Goal: Task Accomplishment & Management: Manage account settings

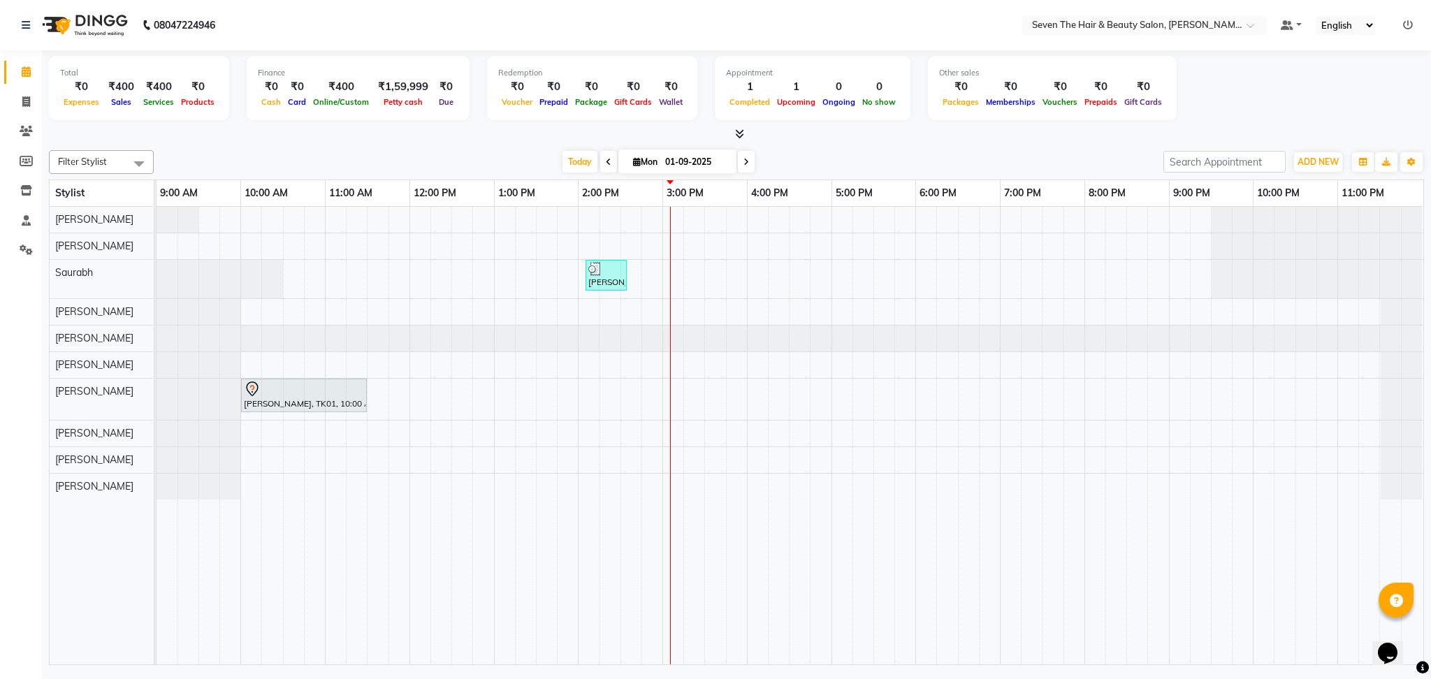
drag, startPoint x: 635, startPoint y: 147, endPoint x: 635, endPoint y: 157, distance: 9.1
click at [635, 157] on div "Filter Stylist Select All [PERSON_NAME] [PERSON_NAME] [PERSON_NAME] Saurabh [PE…" at bounding box center [736, 405] width 1375 height 521
click at [635, 157] on icon at bounding box center [637, 161] width 8 height 9
select select "9"
select select "2025"
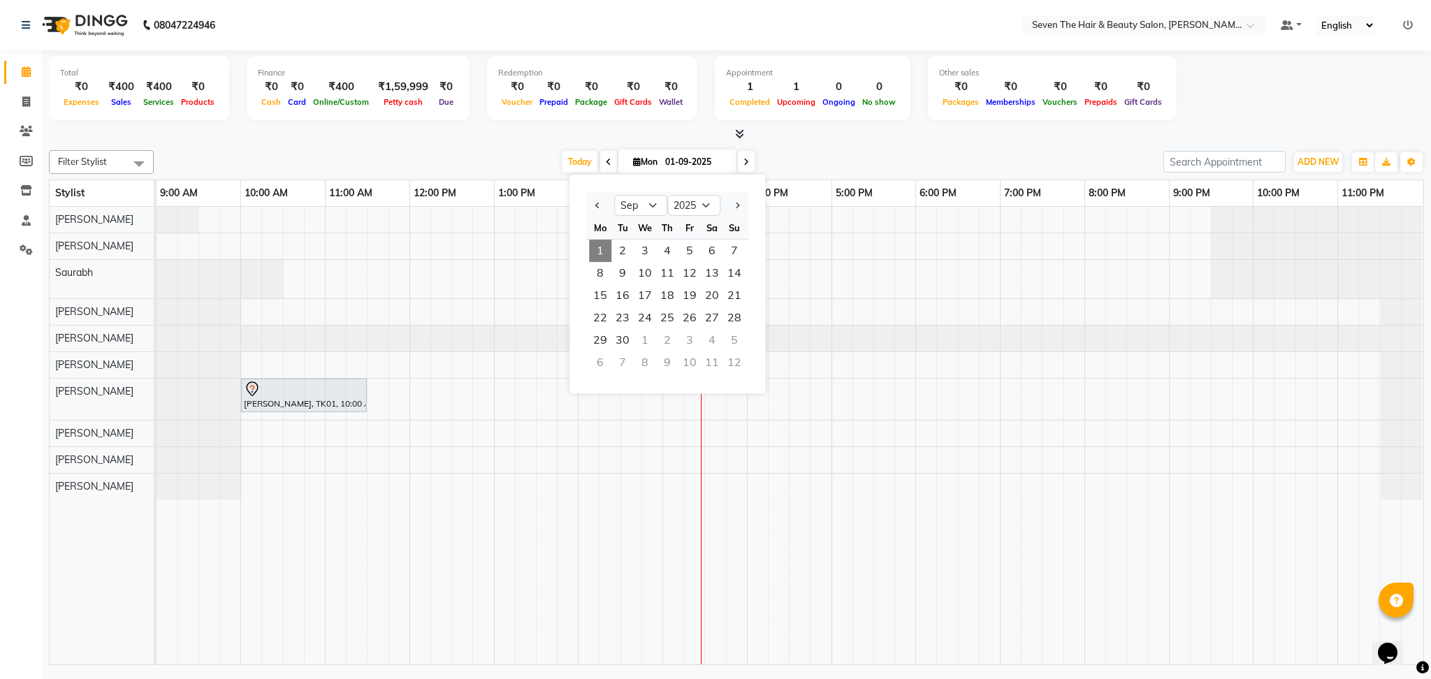
click at [13, 89] on li "Invoice" at bounding box center [21, 102] width 42 height 30
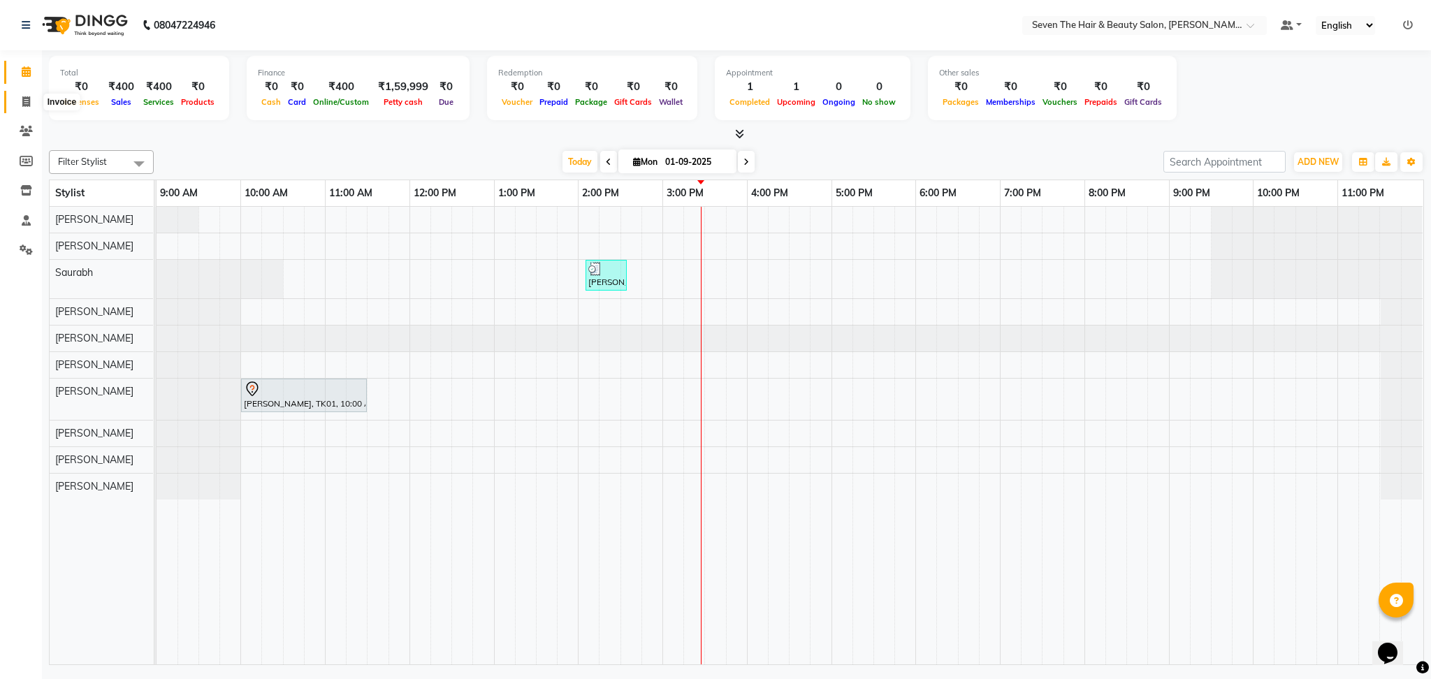
click at [30, 98] on span at bounding box center [26, 102] width 24 height 16
select select "659"
select select "service"
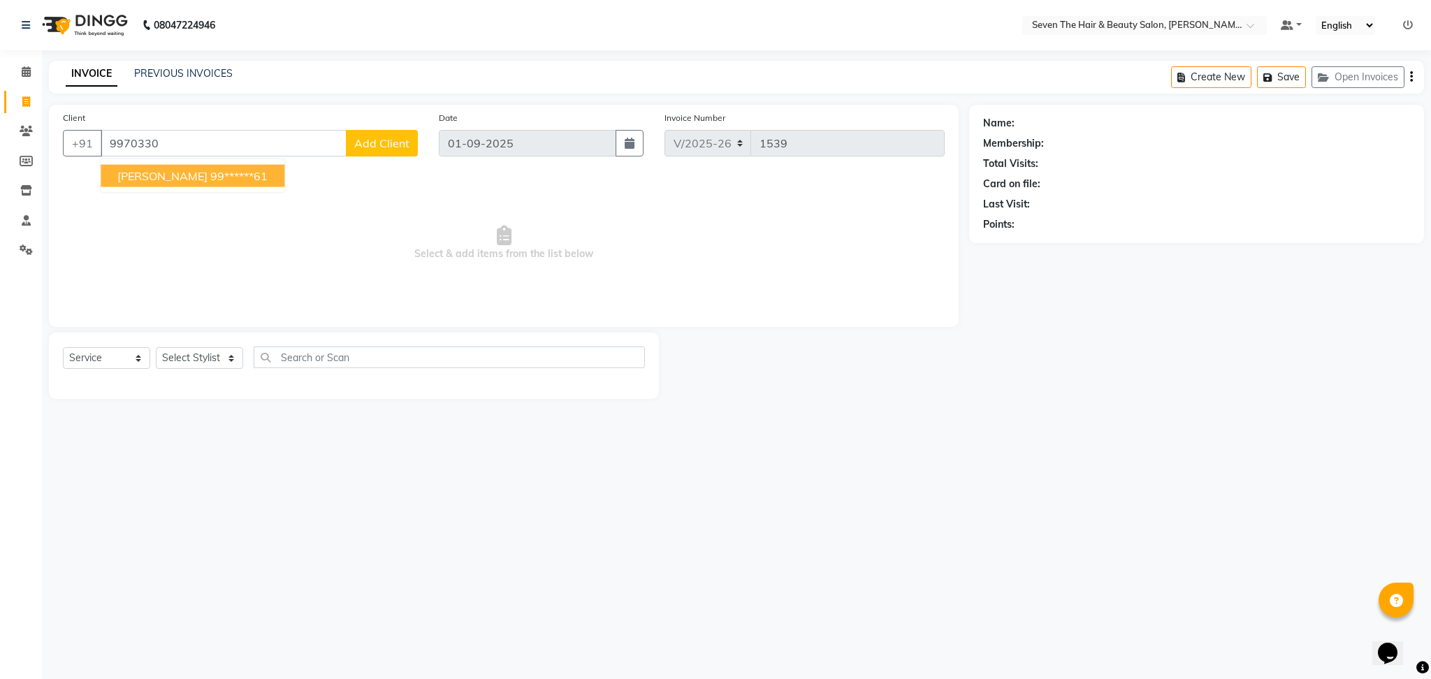
click at [208, 180] on span "[PERSON_NAME]" at bounding box center [162, 176] width 90 height 14
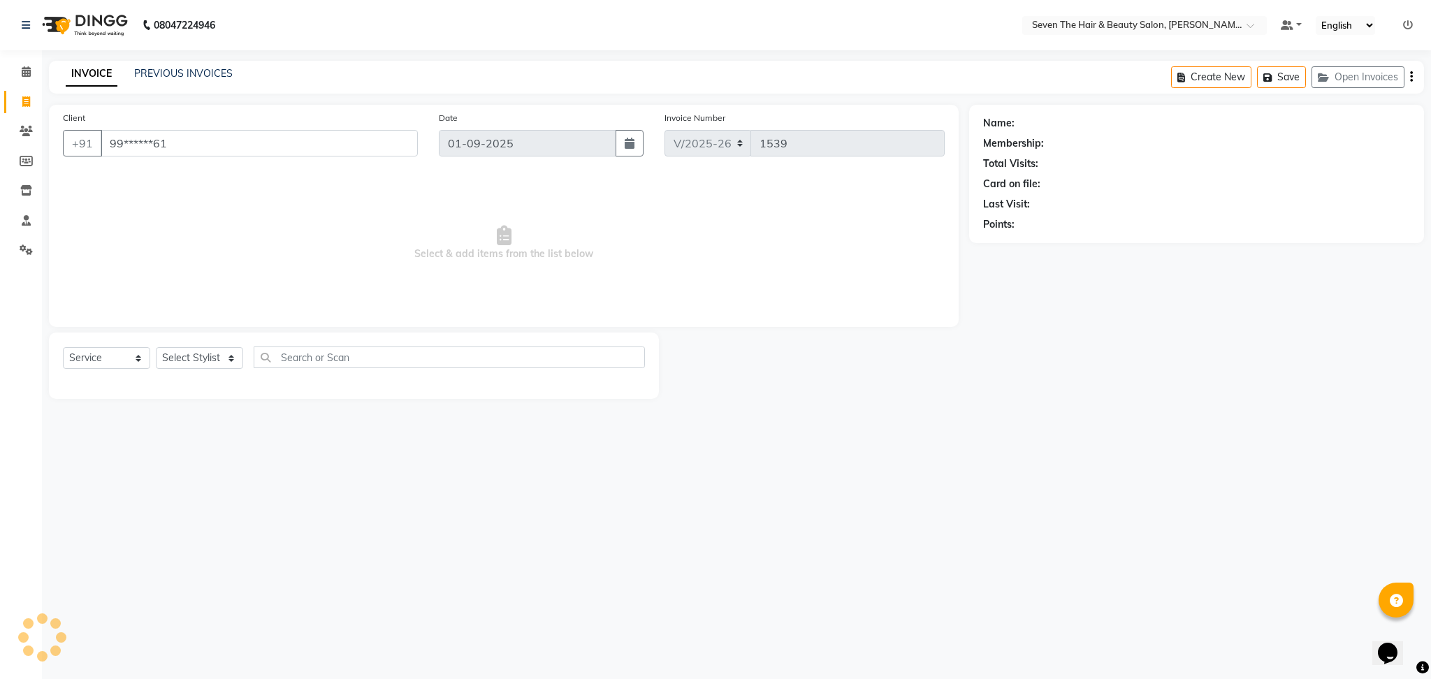
type input "99******61"
click at [208, 361] on select "Select Stylist [PERSON_NAME] [PERSON_NAME] Pooja [PERSON_NAME] [PERSON_NAME] [P…" at bounding box center [199, 358] width 87 height 22
select select "9757"
click at [156, 348] on select "Select Stylist [PERSON_NAME] [PERSON_NAME] Pooja [PERSON_NAME] [PERSON_NAME] [P…" at bounding box center [199, 358] width 87 height 22
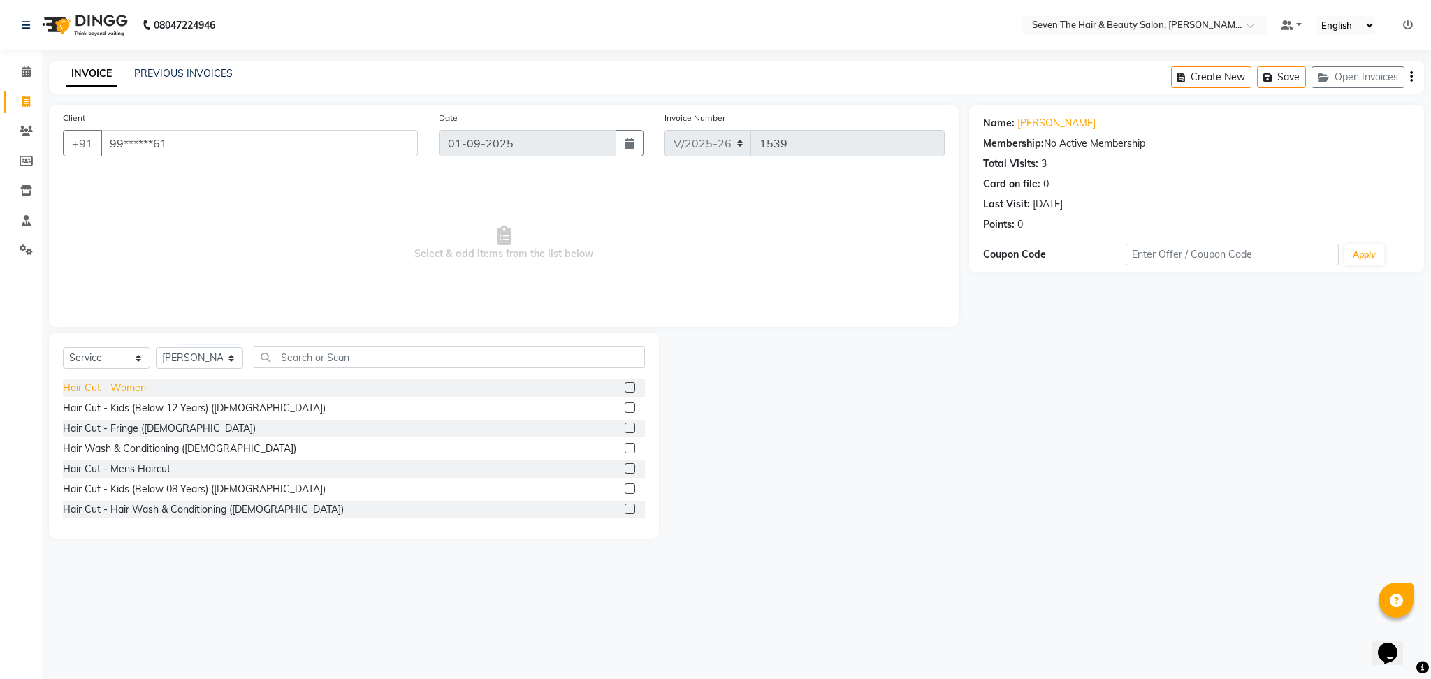
click at [87, 382] on div "Hair Cut - Women" at bounding box center [104, 388] width 83 height 15
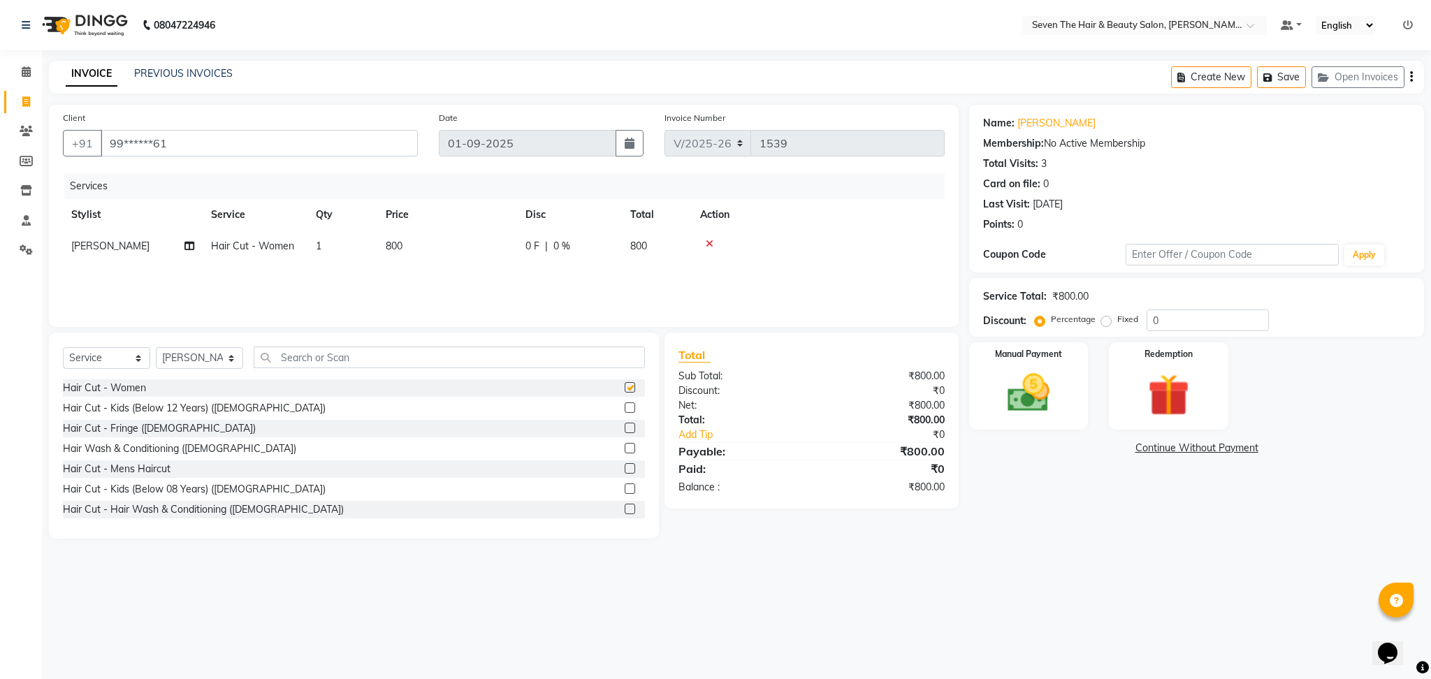
checkbox input "false"
click at [345, 356] on input "text" at bounding box center [449, 358] width 391 height 22
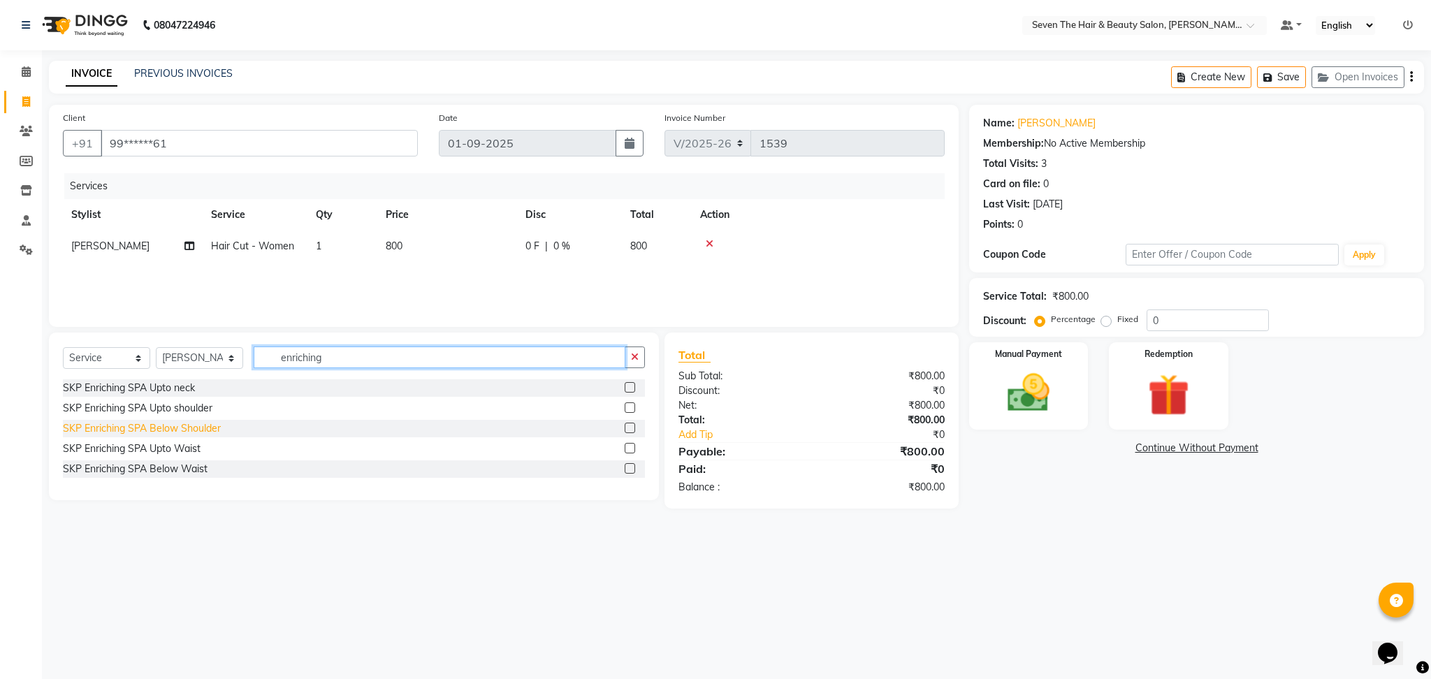
type input "enriching"
click at [173, 430] on div "SKP Enriching SPA Below Shoulder" at bounding box center [142, 428] width 158 height 15
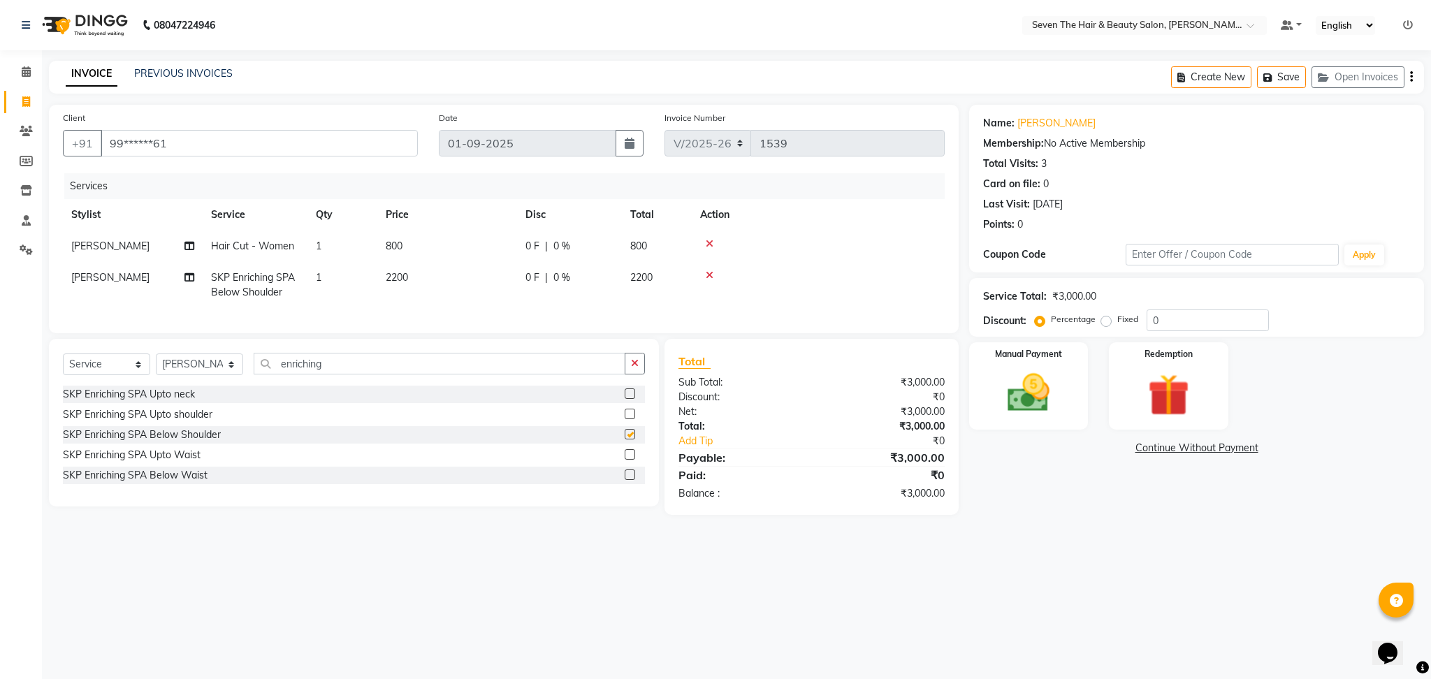
checkbox input "false"
click at [458, 273] on td "2200" at bounding box center [447, 285] width 140 height 46
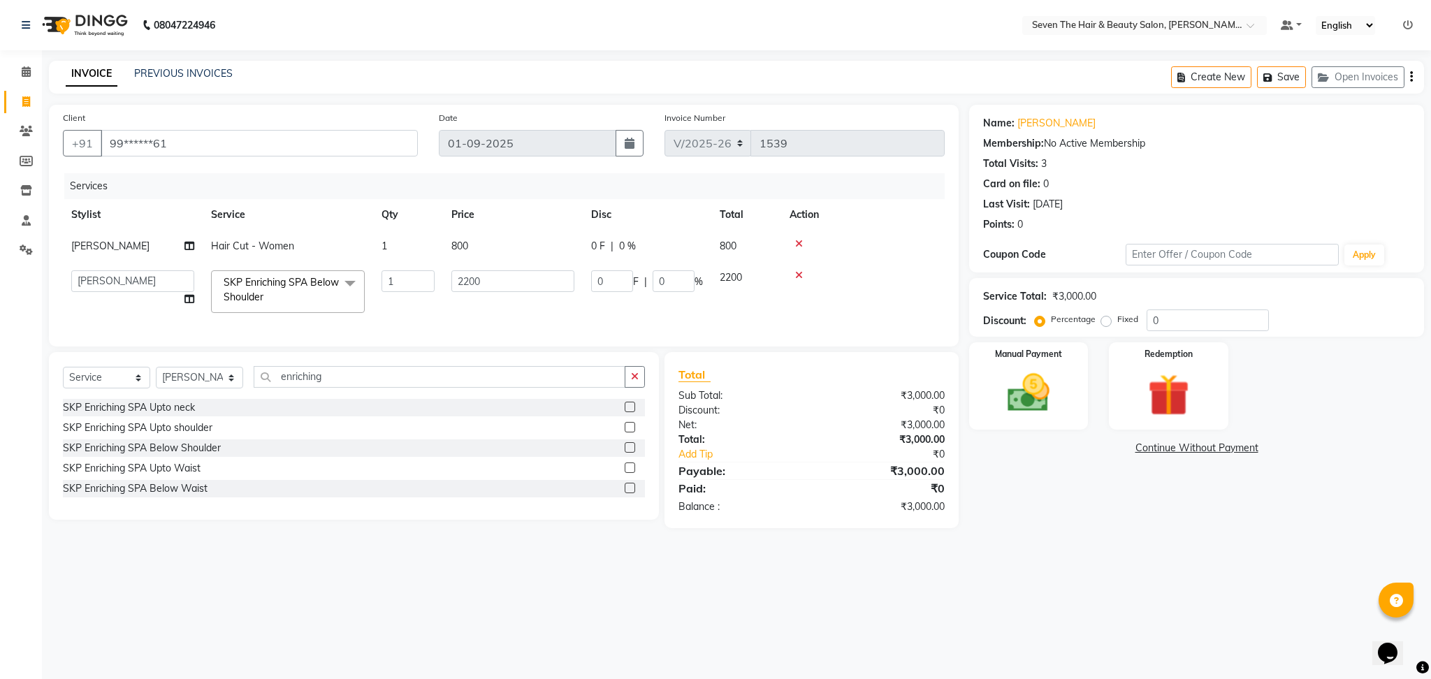
click at [597, 248] on span "0 F" at bounding box center [598, 246] width 14 height 15
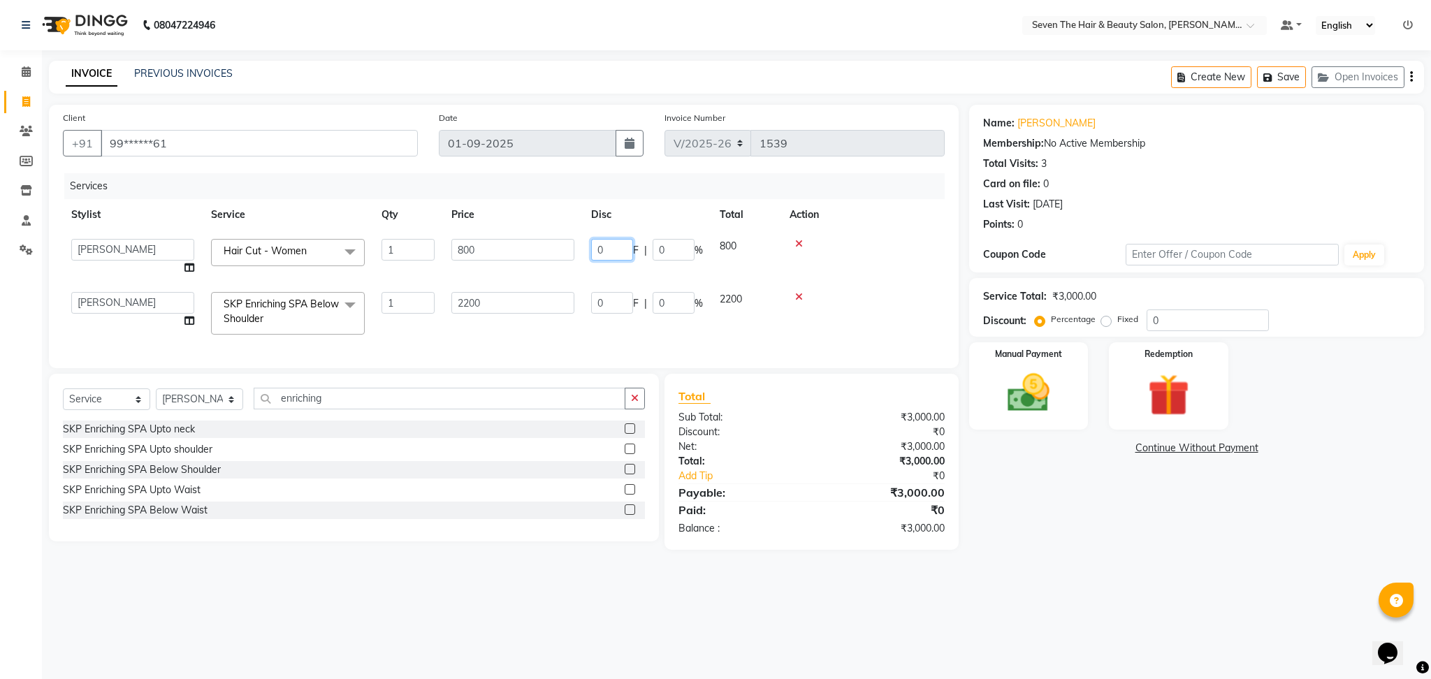
click at [597, 248] on input "0" at bounding box center [612, 250] width 42 height 22
type input "100"
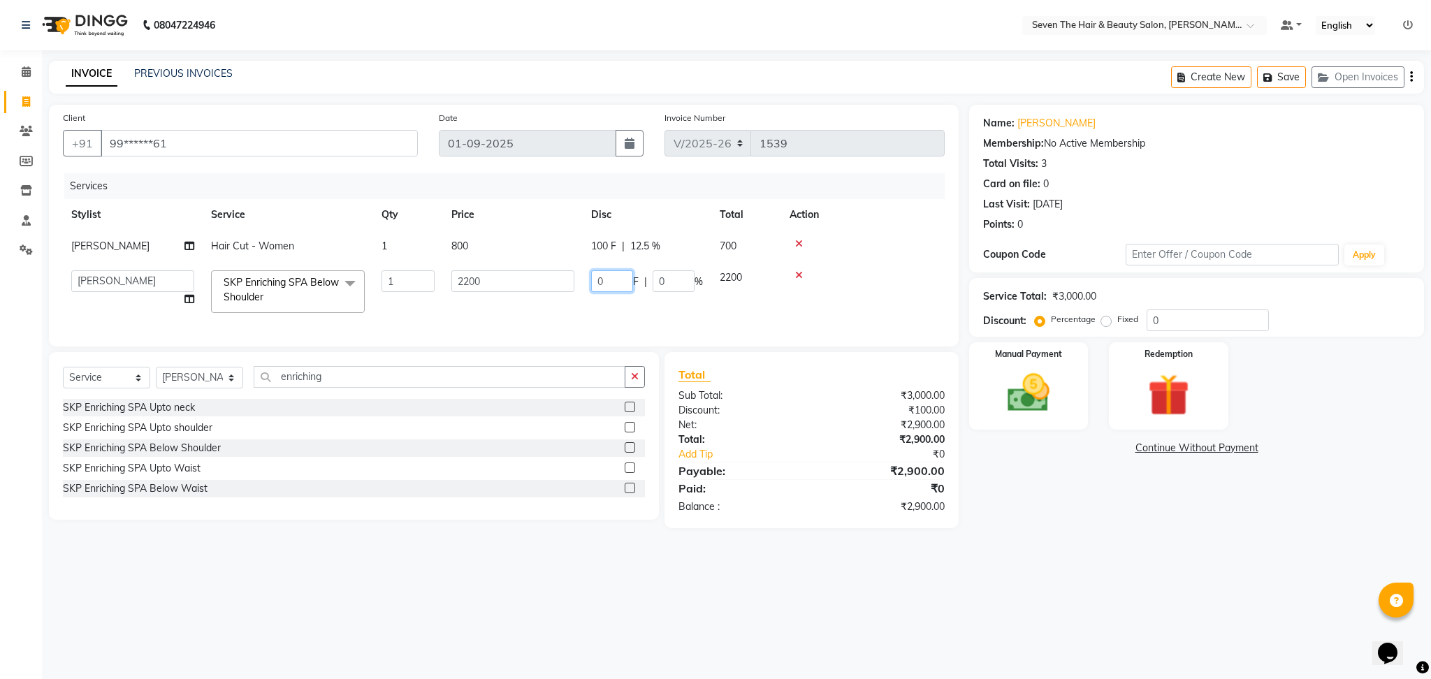
click at [598, 304] on td "0 F | 0 %" at bounding box center [647, 291] width 129 height 59
type input "600"
click at [537, 181] on div "Services" at bounding box center [509, 186] width 891 height 26
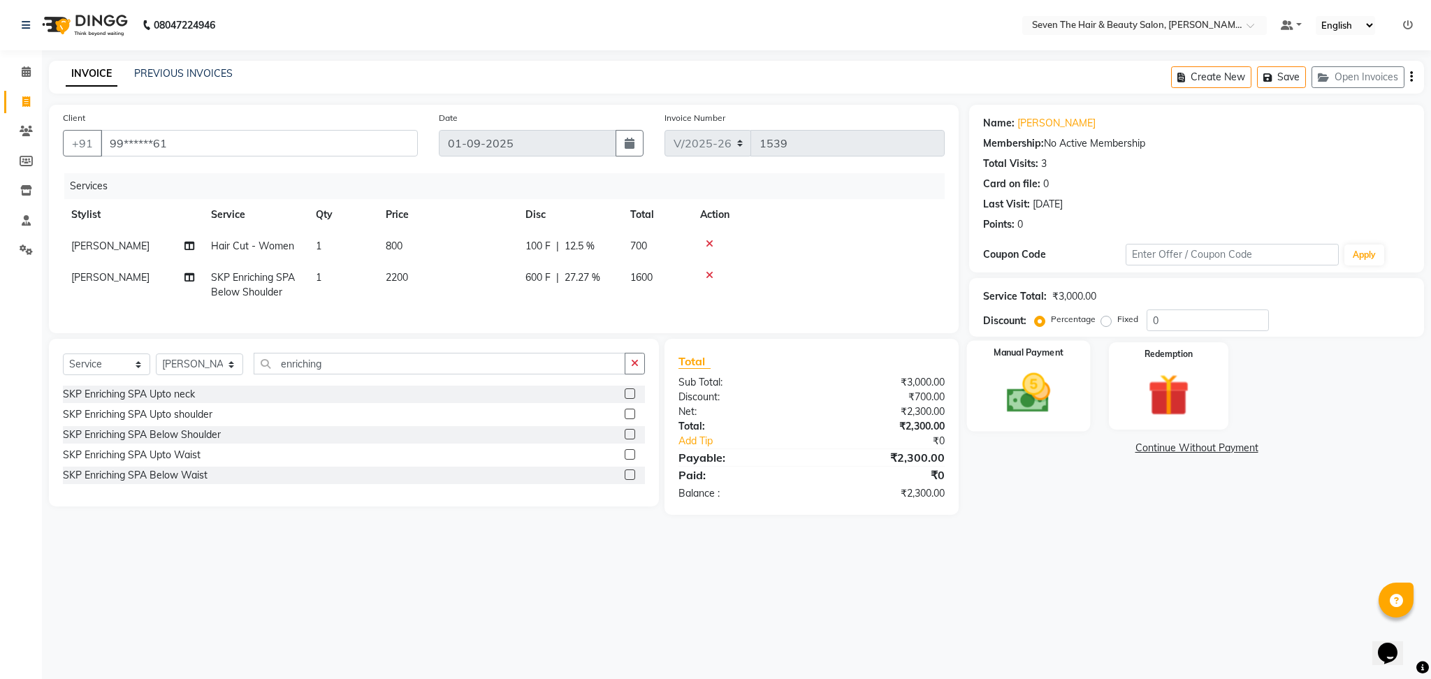
click at [1025, 382] on img at bounding box center [1028, 393] width 71 height 50
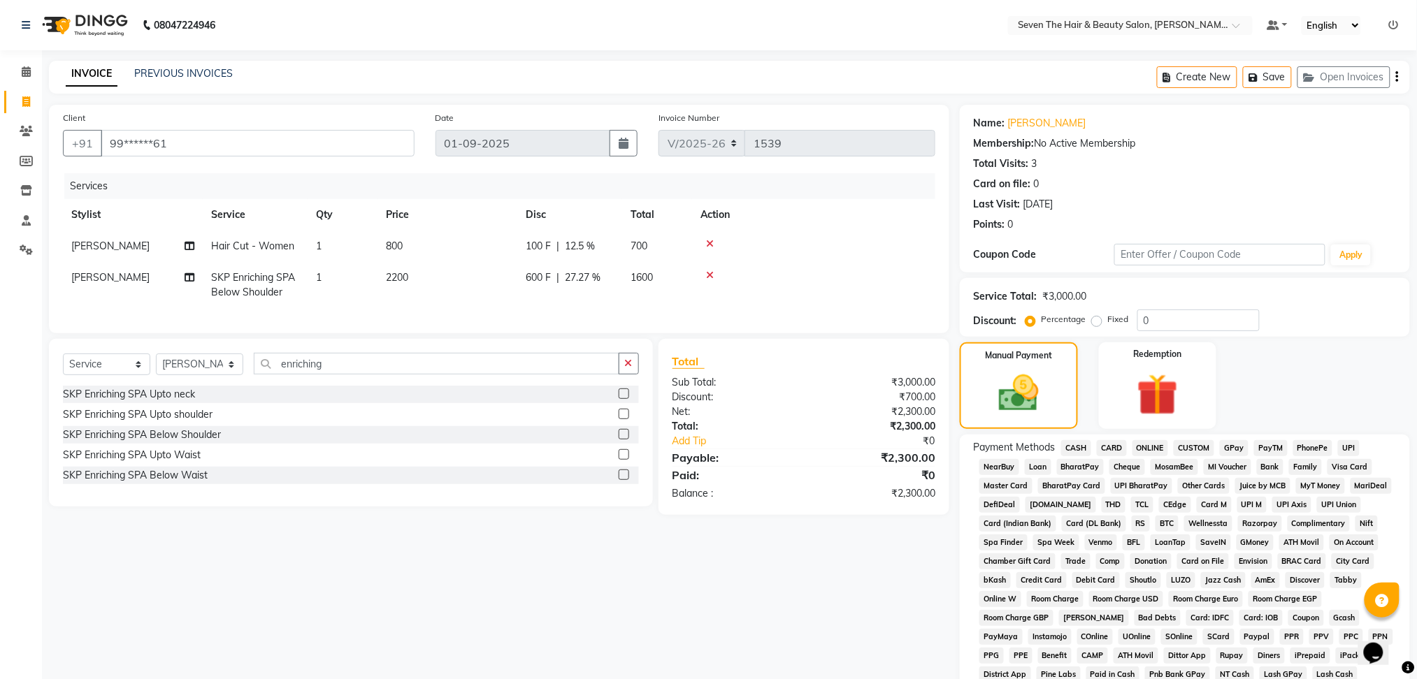
click at [1232, 447] on span "GPay" at bounding box center [1234, 448] width 29 height 16
click at [119, 280] on td "[PERSON_NAME]" at bounding box center [133, 285] width 140 height 46
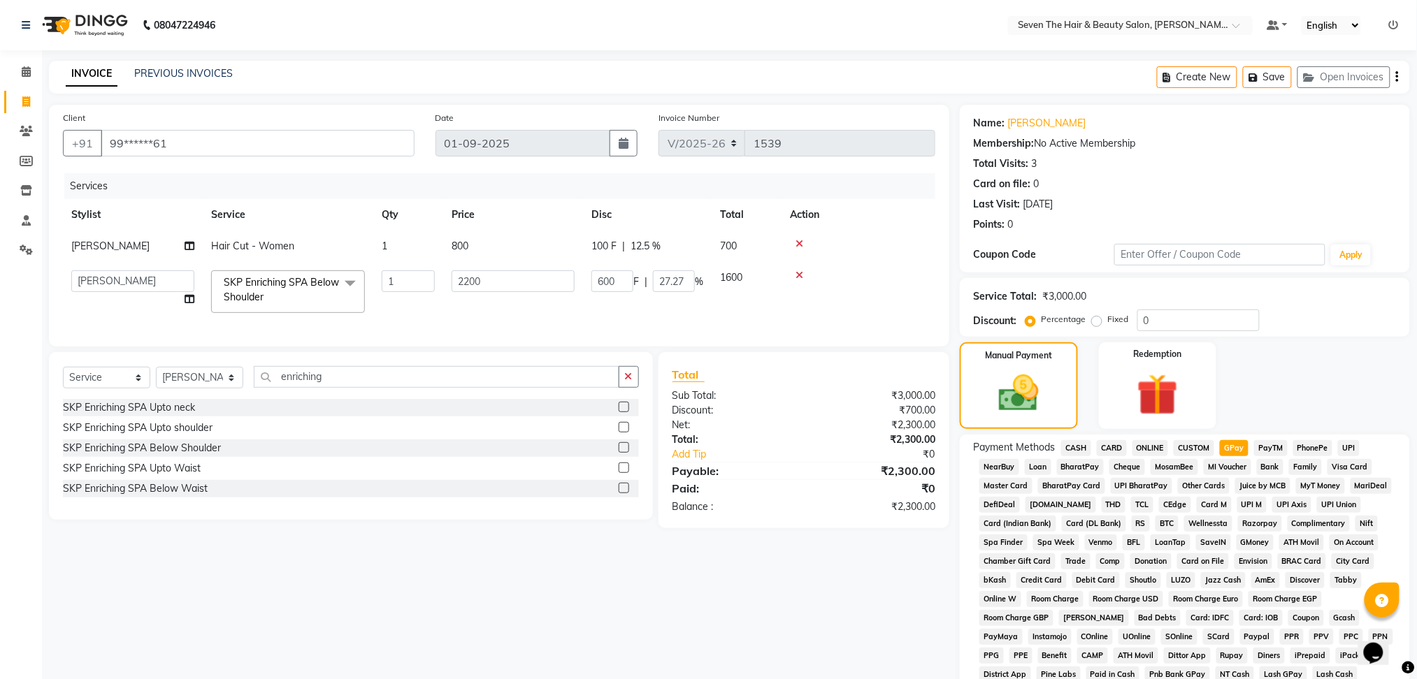
click at [119, 280] on select "[PERSON_NAME] [PERSON_NAME] Pooja [PERSON_NAME] [PERSON_NAME] [PERSON_NAME] [PE…" at bounding box center [132, 281] width 123 height 22
select select "74172"
click at [1048, 394] on img at bounding box center [1019, 394] width 68 height 48
click at [1229, 445] on span "GPay" at bounding box center [1234, 448] width 29 height 16
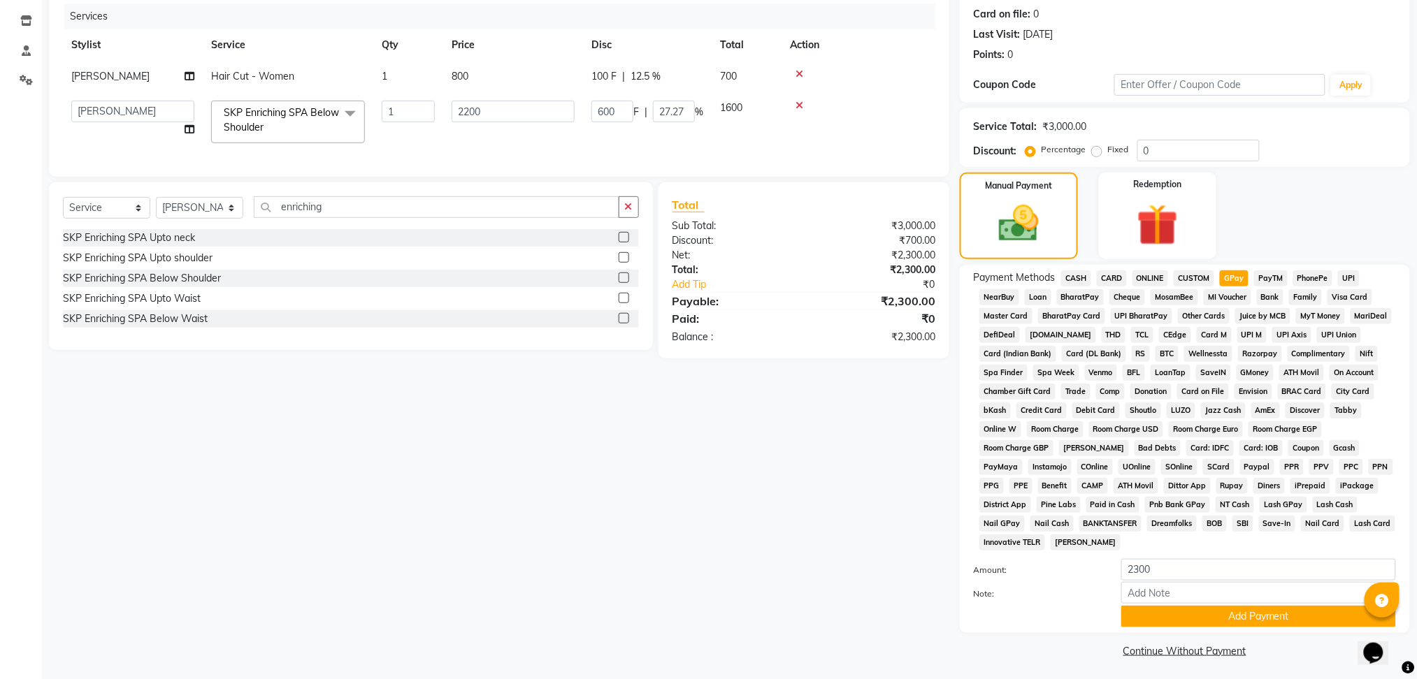
scroll to position [173, 0]
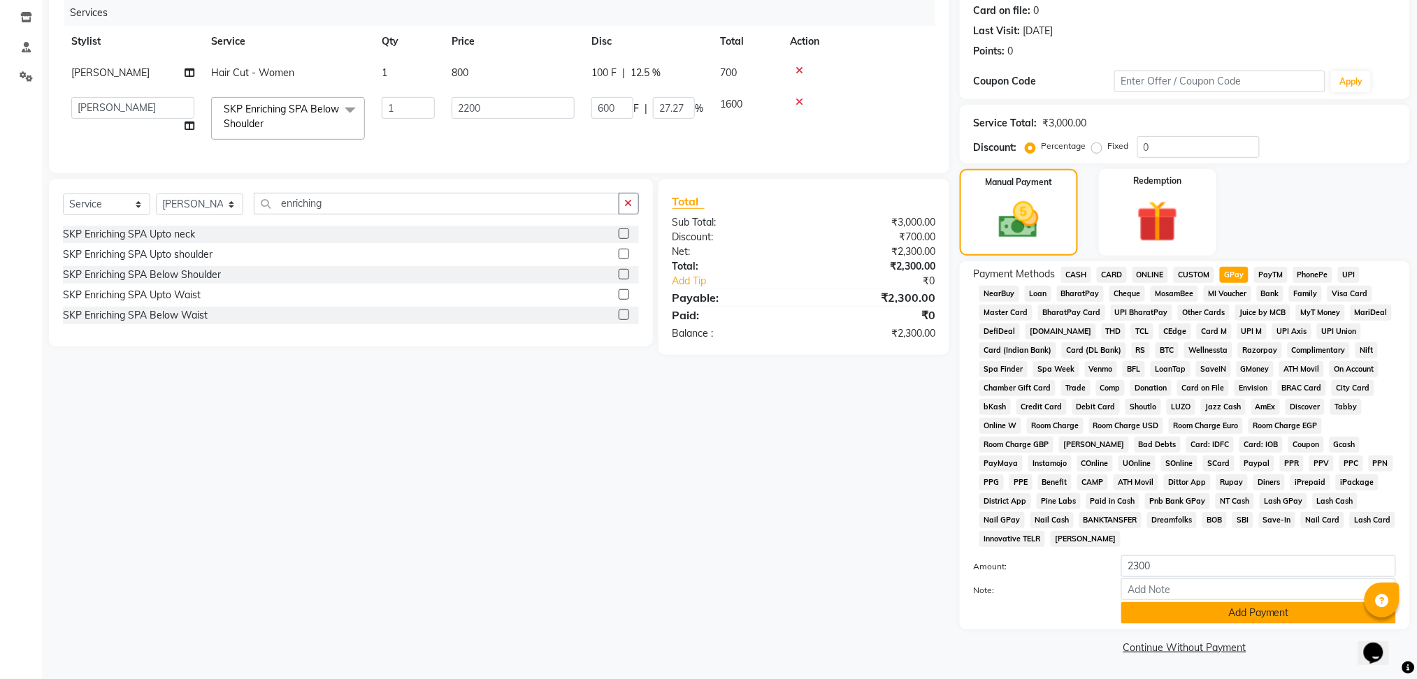
click at [1165, 616] on button "Add Payment" at bounding box center [1258, 613] width 275 height 22
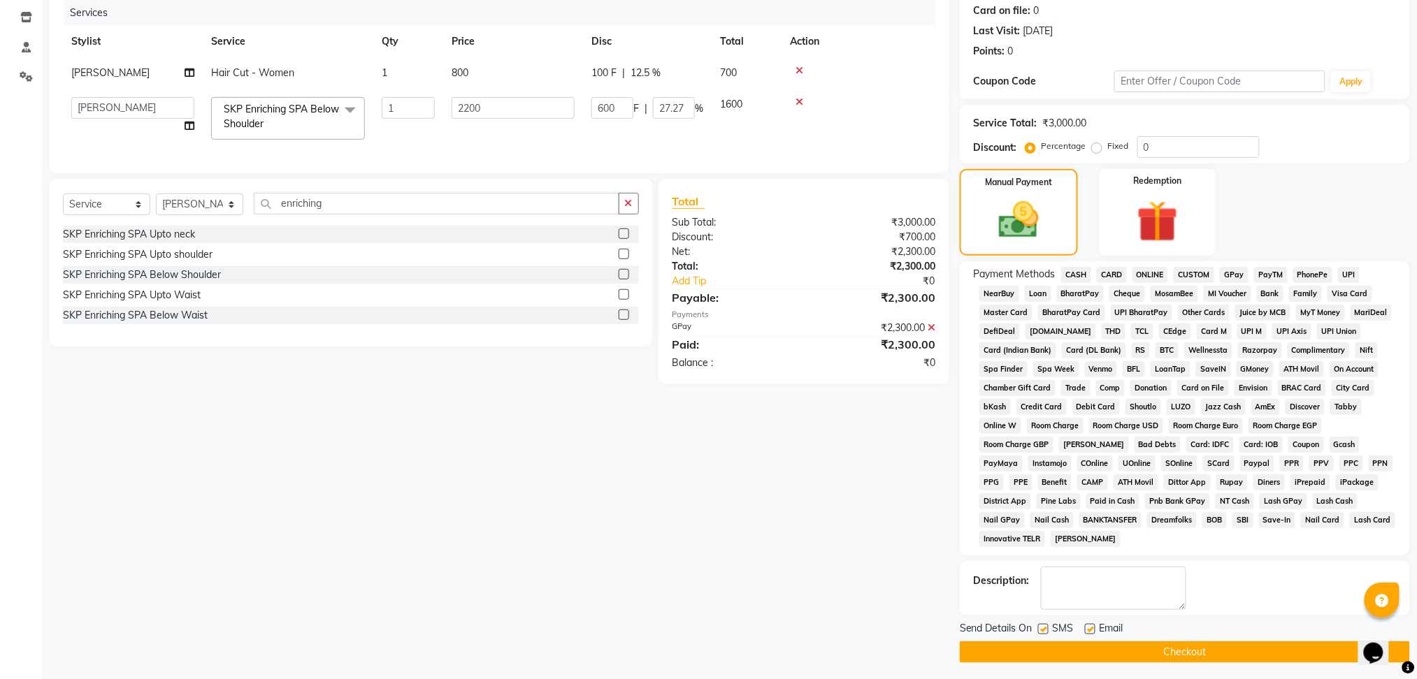
click at [1088, 628] on label at bounding box center [1090, 629] width 10 height 10
click at [1088, 628] on input "checkbox" at bounding box center [1089, 629] width 9 height 9
checkbox input "false"
click at [1046, 630] on label at bounding box center [1043, 629] width 10 height 10
click at [1046, 630] on input "checkbox" at bounding box center [1042, 629] width 9 height 9
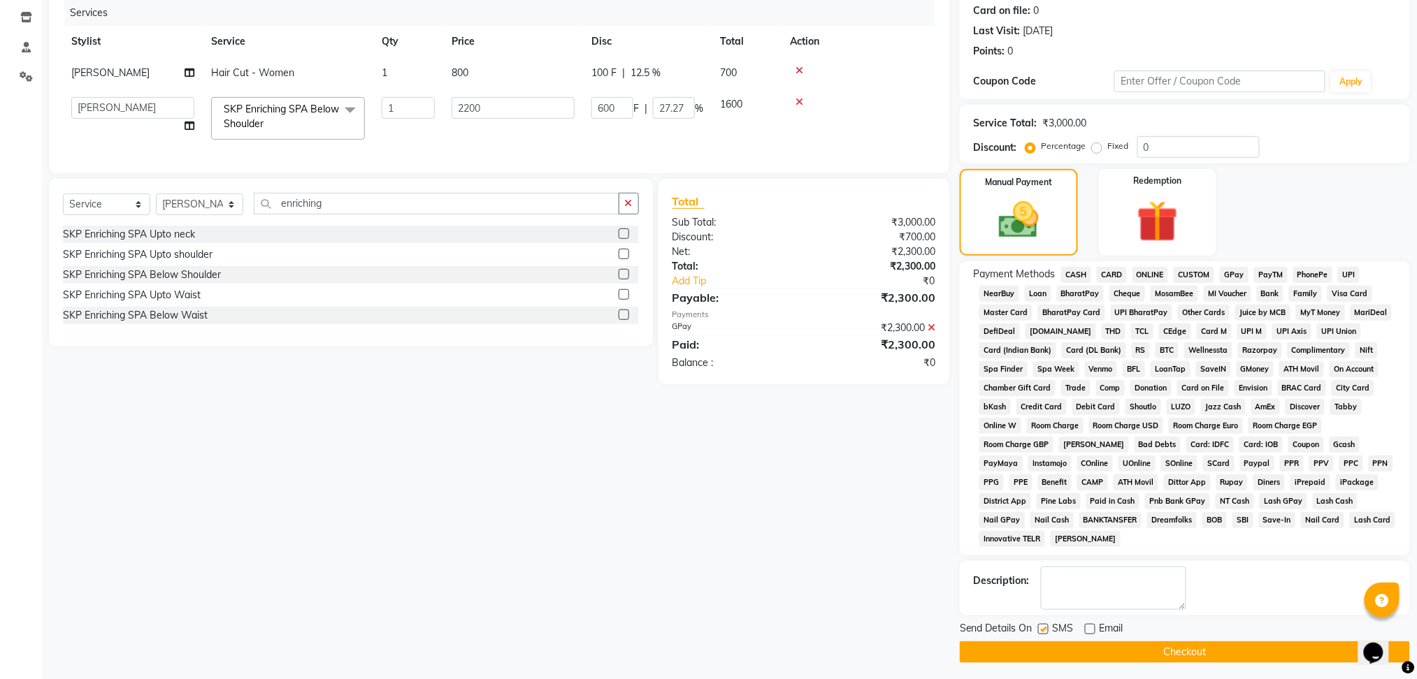
checkbox input "false"
click at [1055, 649] on button "Checkout" at bounding box center [1185, 653] width 450 height 22
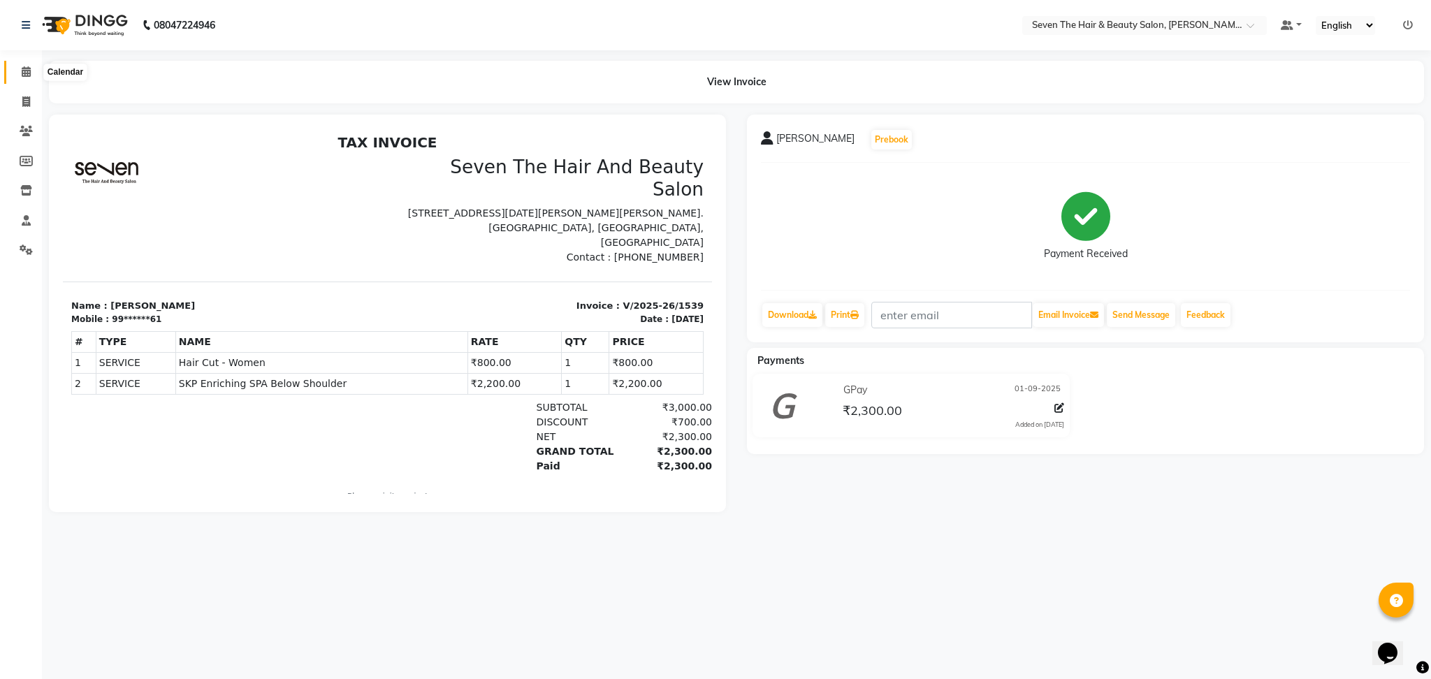
click at [24, 67] on icon at bounding box center [26, 71] width 9 height 10
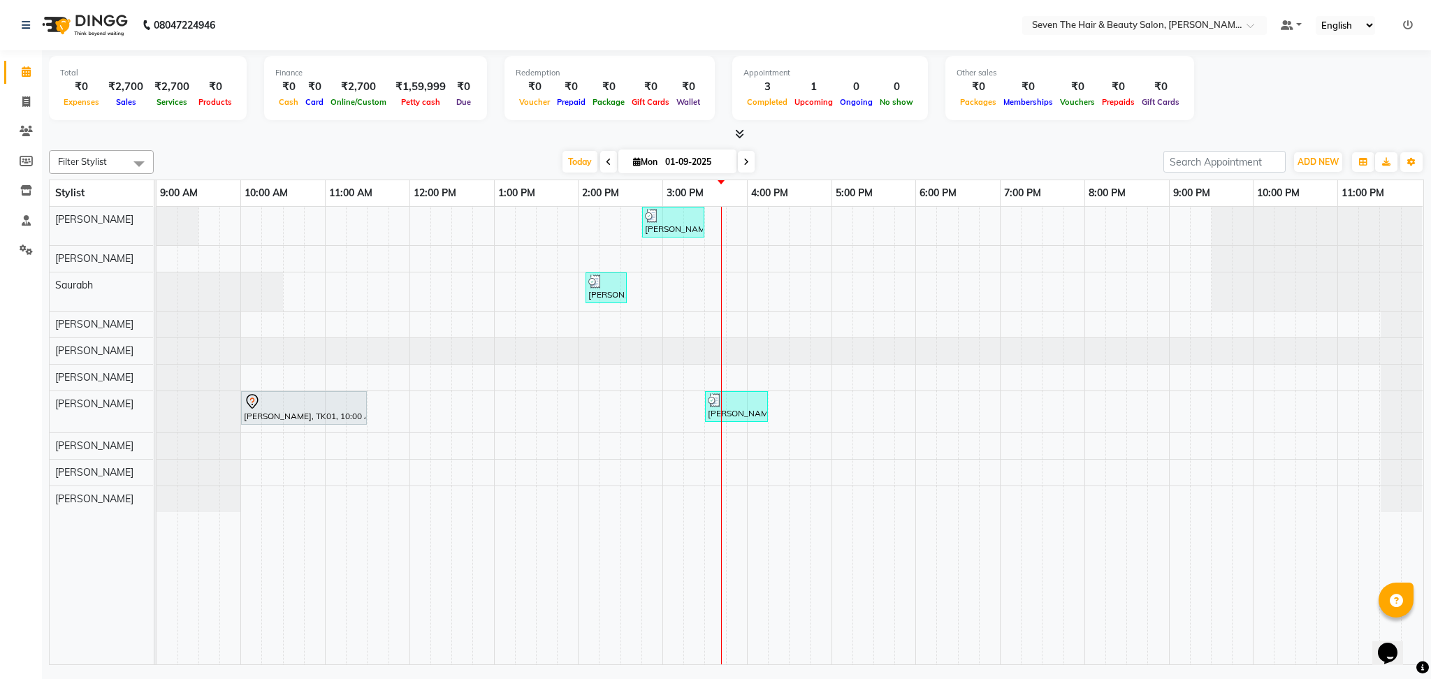
click at [608, 161] on span at bounding box center [608, 162] width 17 height 22
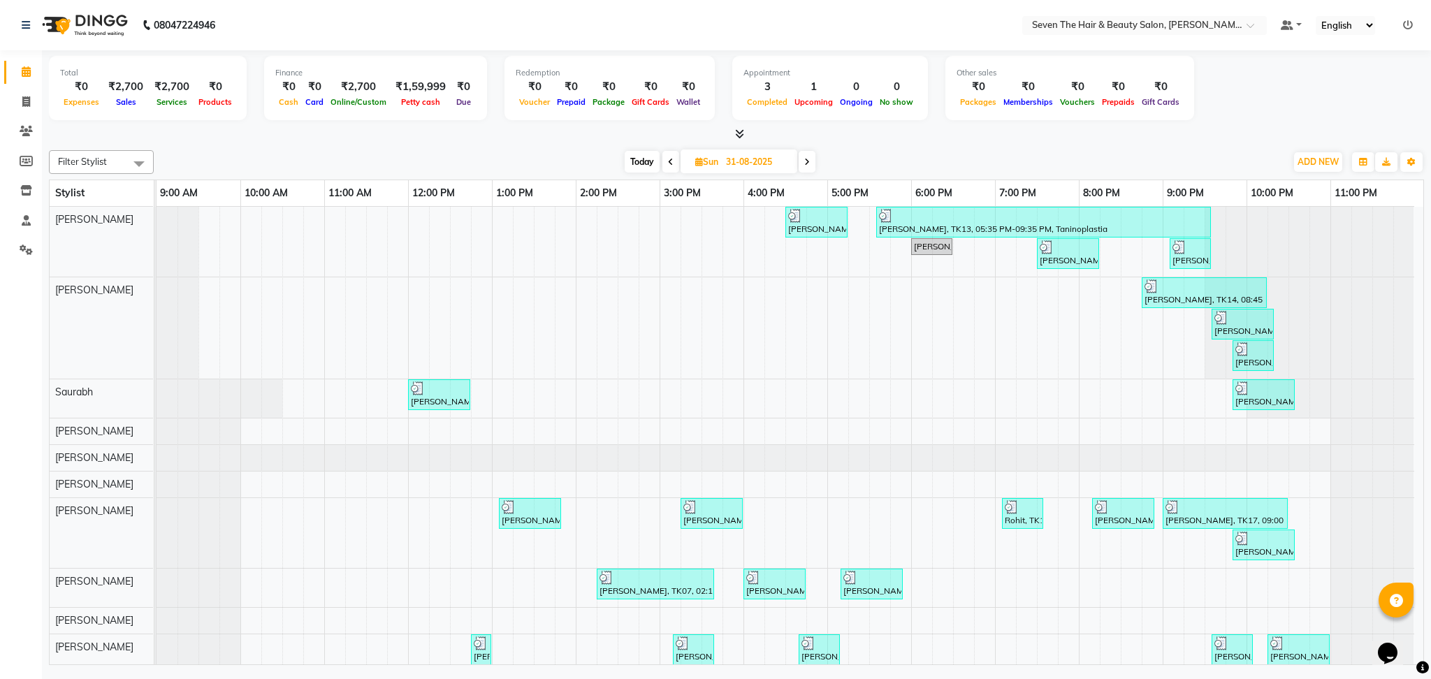
click at [633, 168] on span "Today" at bounding box center [642, 162] width 35 height 22
type input "01-09-2025"
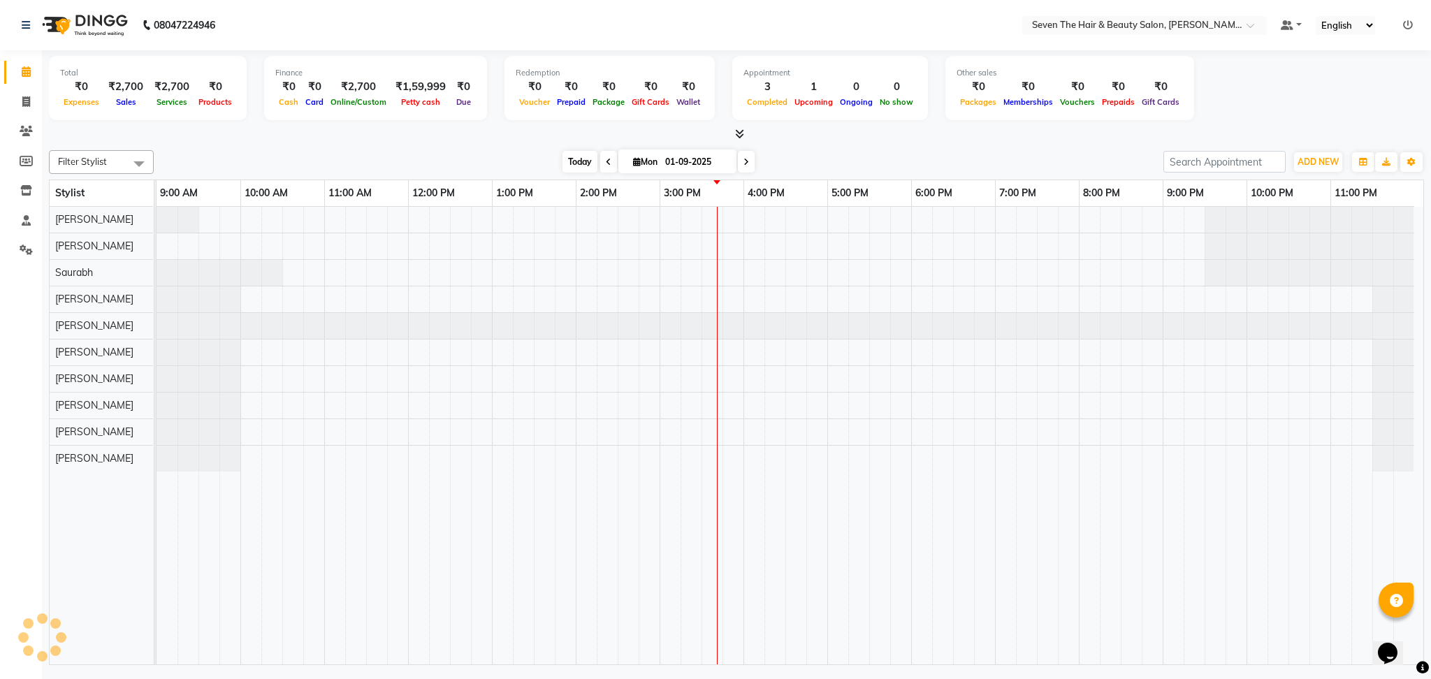
scroll to position [0, 5]
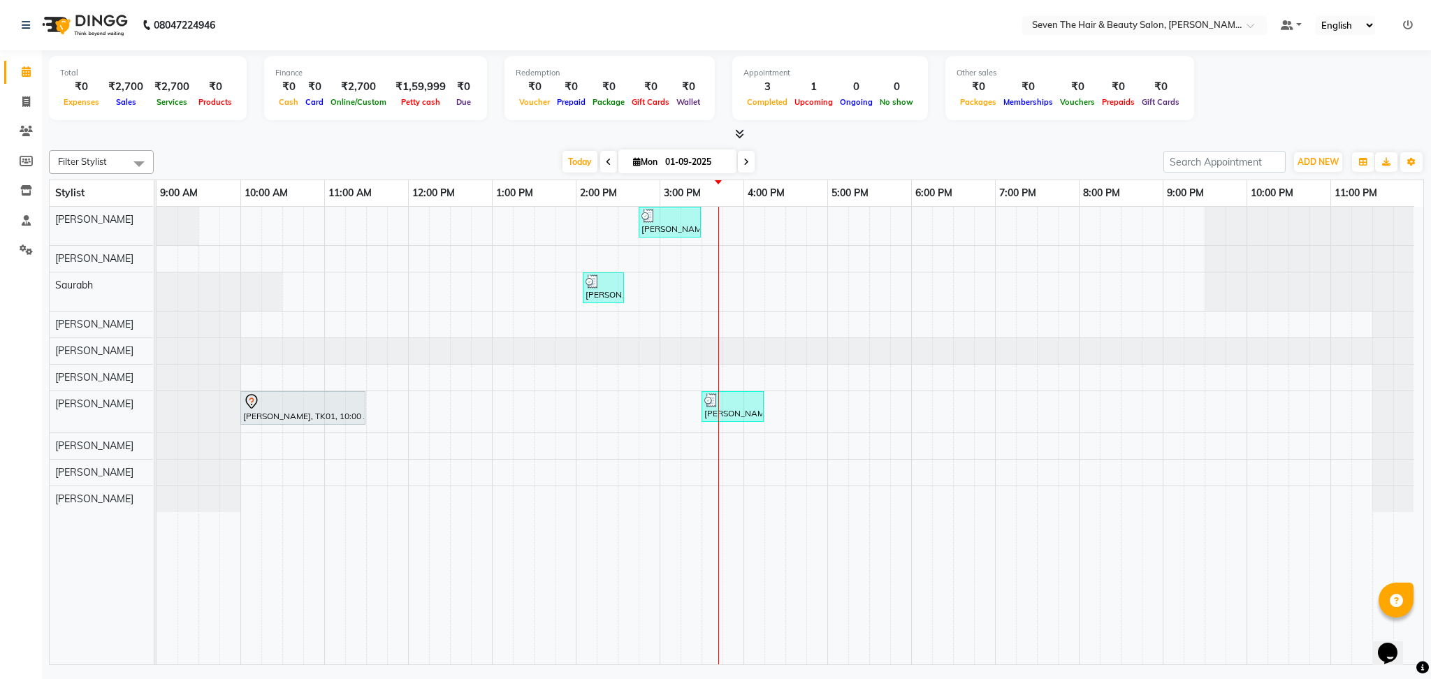
click at [864, 145] on div "Filter Stylist Select All [PERSON_NAME] [PERSON_NAME] [PERSON_NAME] Saurabh [PE…" at bounding box center [736, 405] width 1375 height 521
click at [593, 154] on span "Today" at bounding box center [580, 162] width 35 height 22
click at [839, 132] on div at bounding box center [736, 134] width 1375 height 15
